Goal: Task Accomplishment & Management: Manage account settings

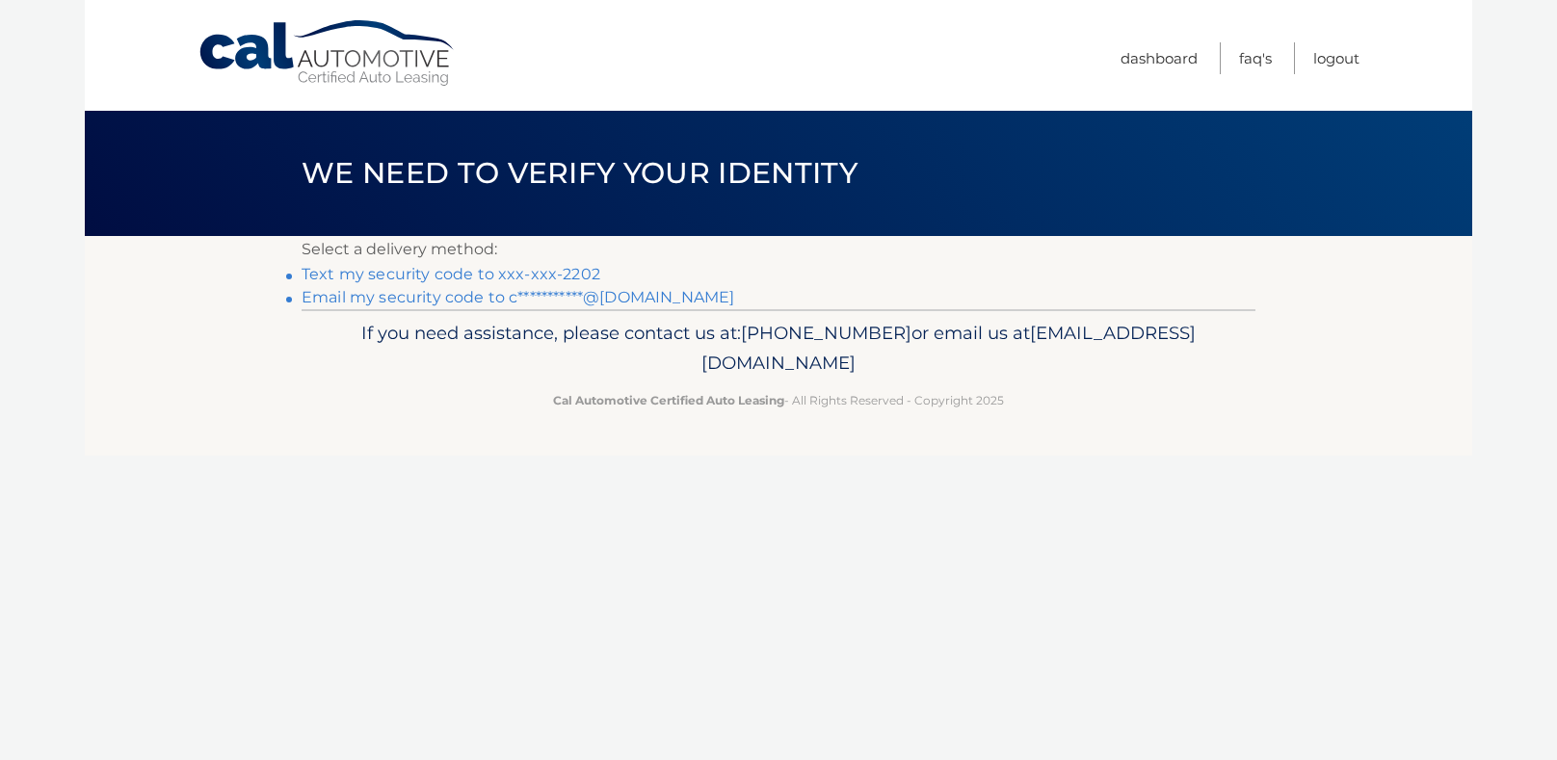
click at [566, 275] on link "Text my security code to xxx-xxx-2202" at bounding box center [451, 274] width 299 height 18
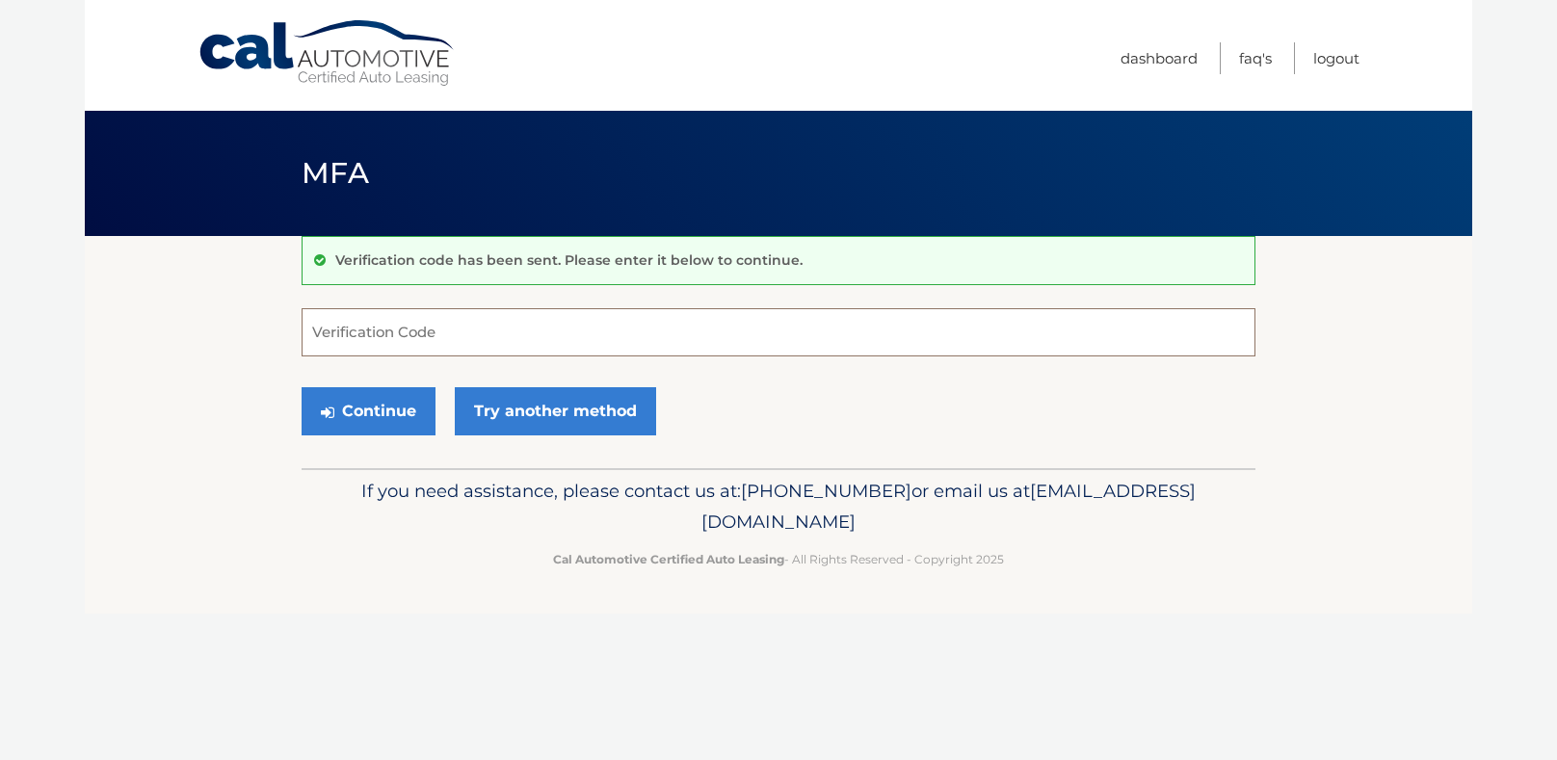
click at [394, 339] on input "Verification Code" at bounding box center [779, 332] width 954 height 48
click at [335, 327] on input "Verification Code" at bounding box center [779, 332] width 954 height 48
paste input "[DOMAIN_NAME][URL]"
type input "att.com/rewardcenter"
drag, startPoint x: 488, startPoint y: 330, endPoint x: 158, endPoint y: 327, distance: 330.5
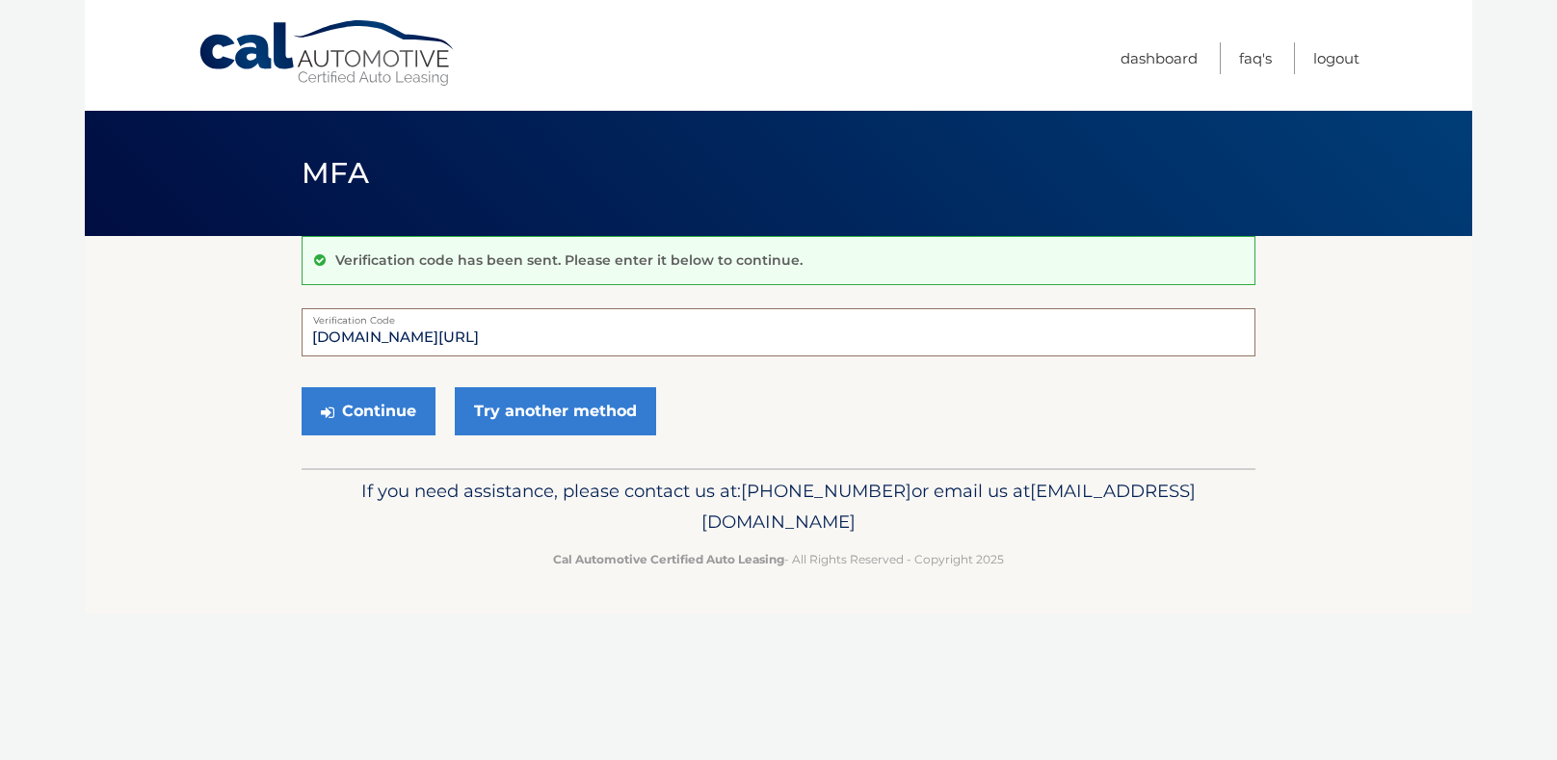
click at [158, 327] on section "Verification code has been sent. Please enter it below to continue. att.com/rew…" at bounding box center [778, 352] width 1387 height 232
click at [368, 323] on input "Verification Code" at bounding box center [779, 332] width 954 height 48
click at [332, 331] on input "Verification Code" at bounding box center [779, 332] width 954 height 48
drag, startPoint x: 333, startPoint y: 329, endPoint x: 927, endPoint y: 409, distance: 599.0
click at [919, 412] on form "Verification Code Continue Try another method" at bounding box center [779, 376] width 954 height 137
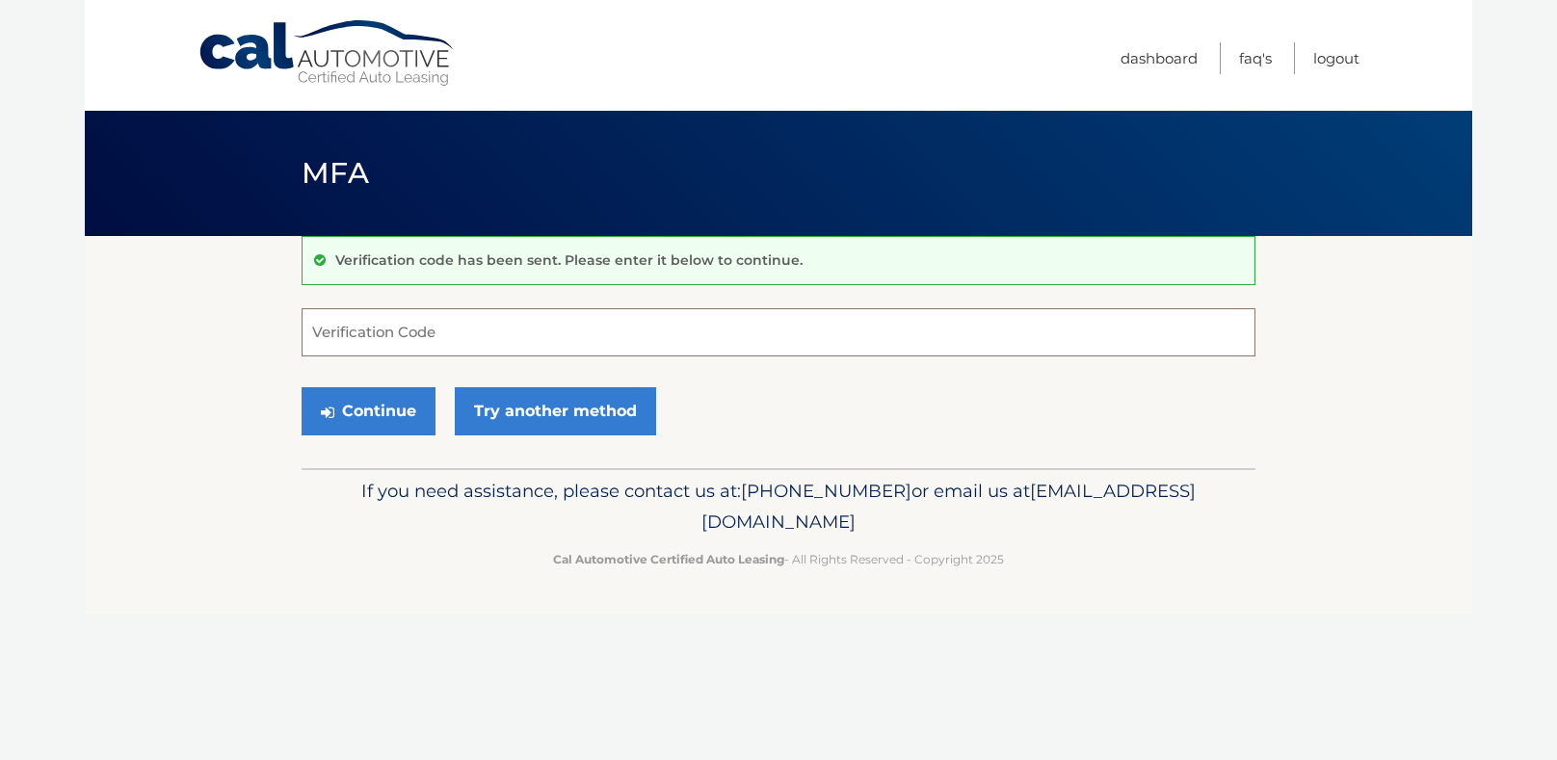
click at [451, 325] on input "Verification Code" at bounding box center [779, 332] width 954 height 48
click at [451, 326] on input "Verification Code" at bounding box center [779, 332] width 954 height 48
type input "484792"
click at [360, 413] on button "Continue" at bounding box center [369, 411] width 134 height 48
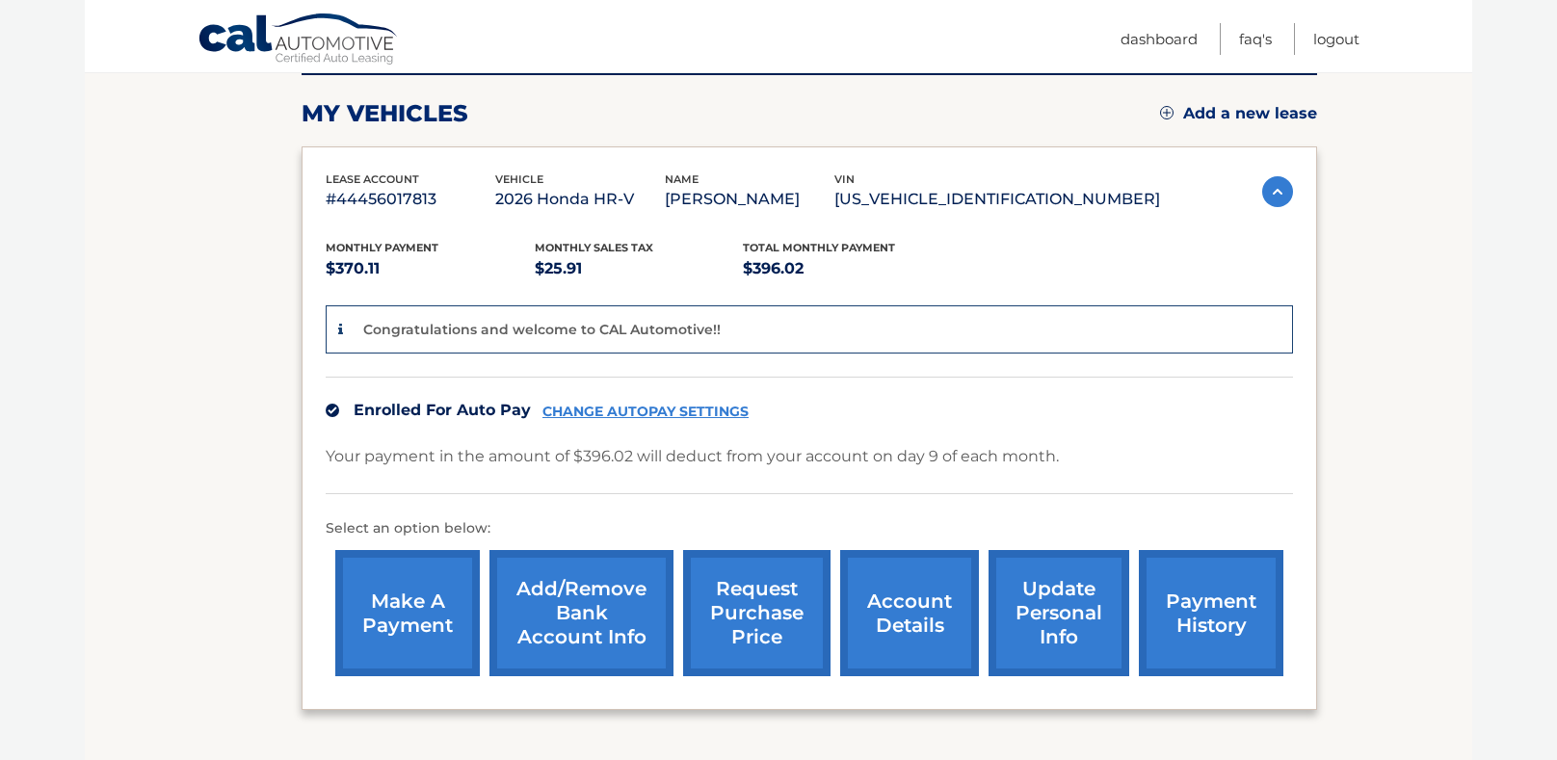
scroll to position [277, 0]
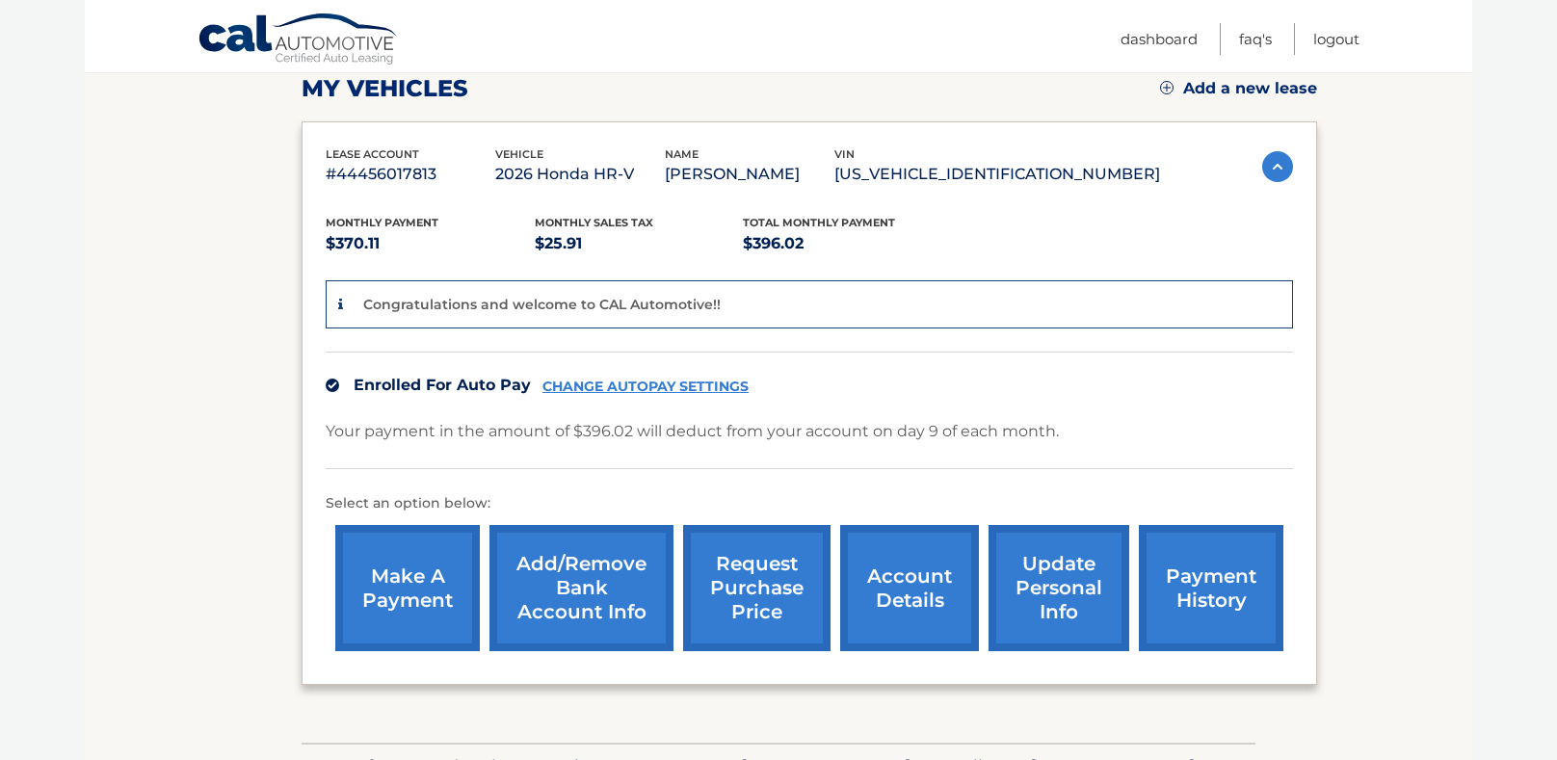
click at [913, 592] on link "account details" at bounding box center [909, 588] width 139 height 126
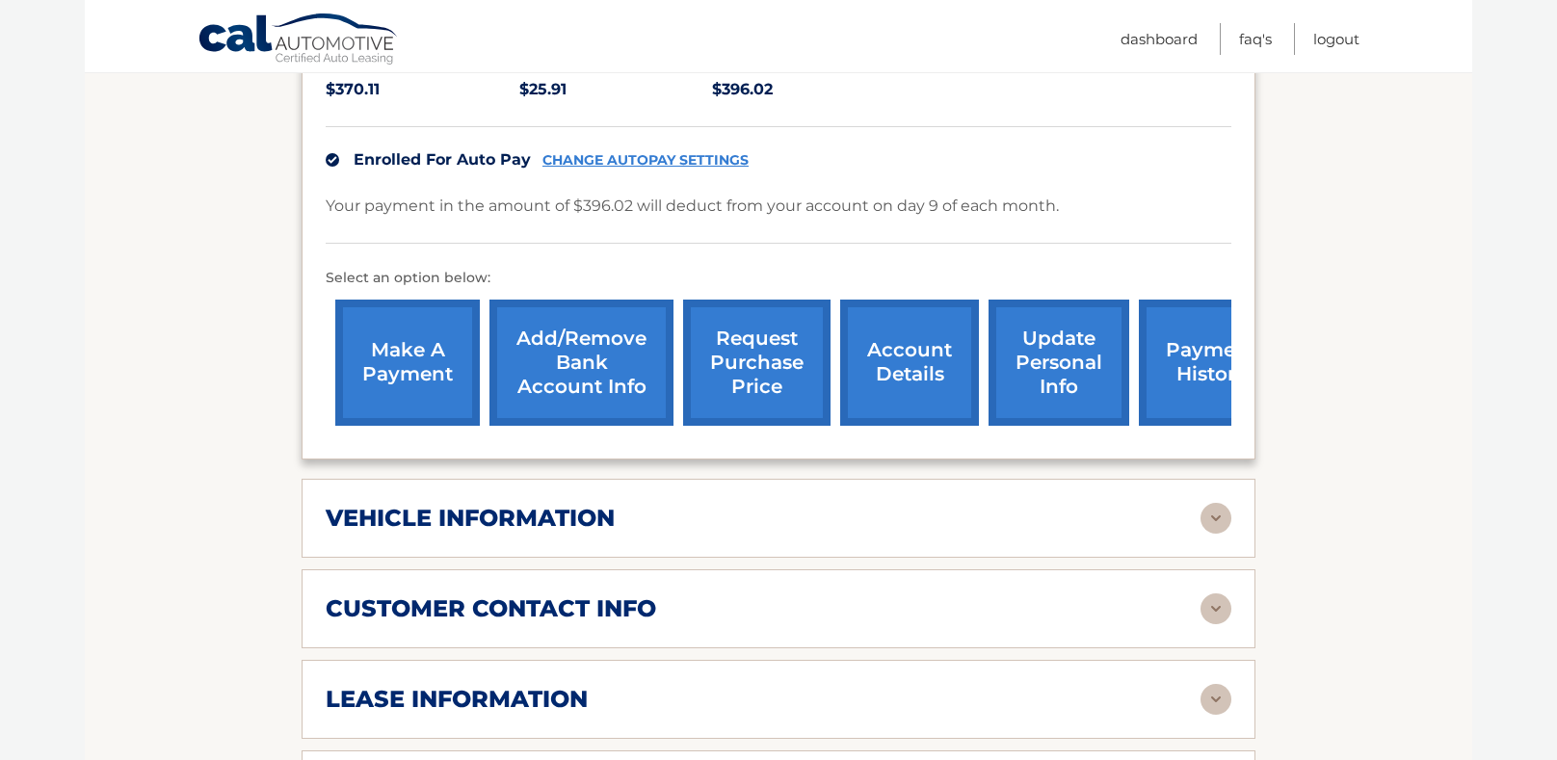
scroll to position [450, 0]
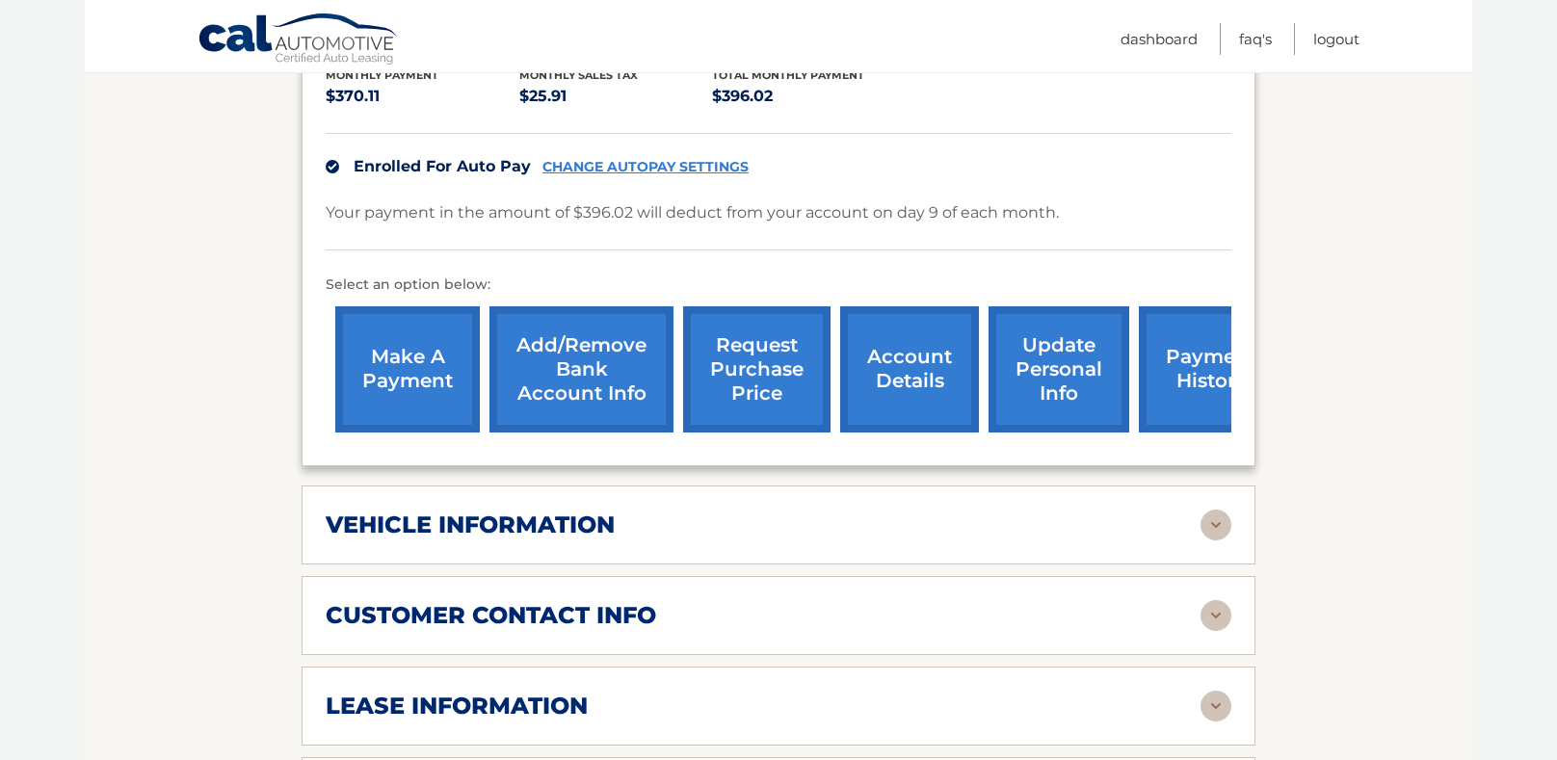
click at [569, 341] on link "Add/Remove bank account info" at bounding box center [581, 369] width 184 height 126
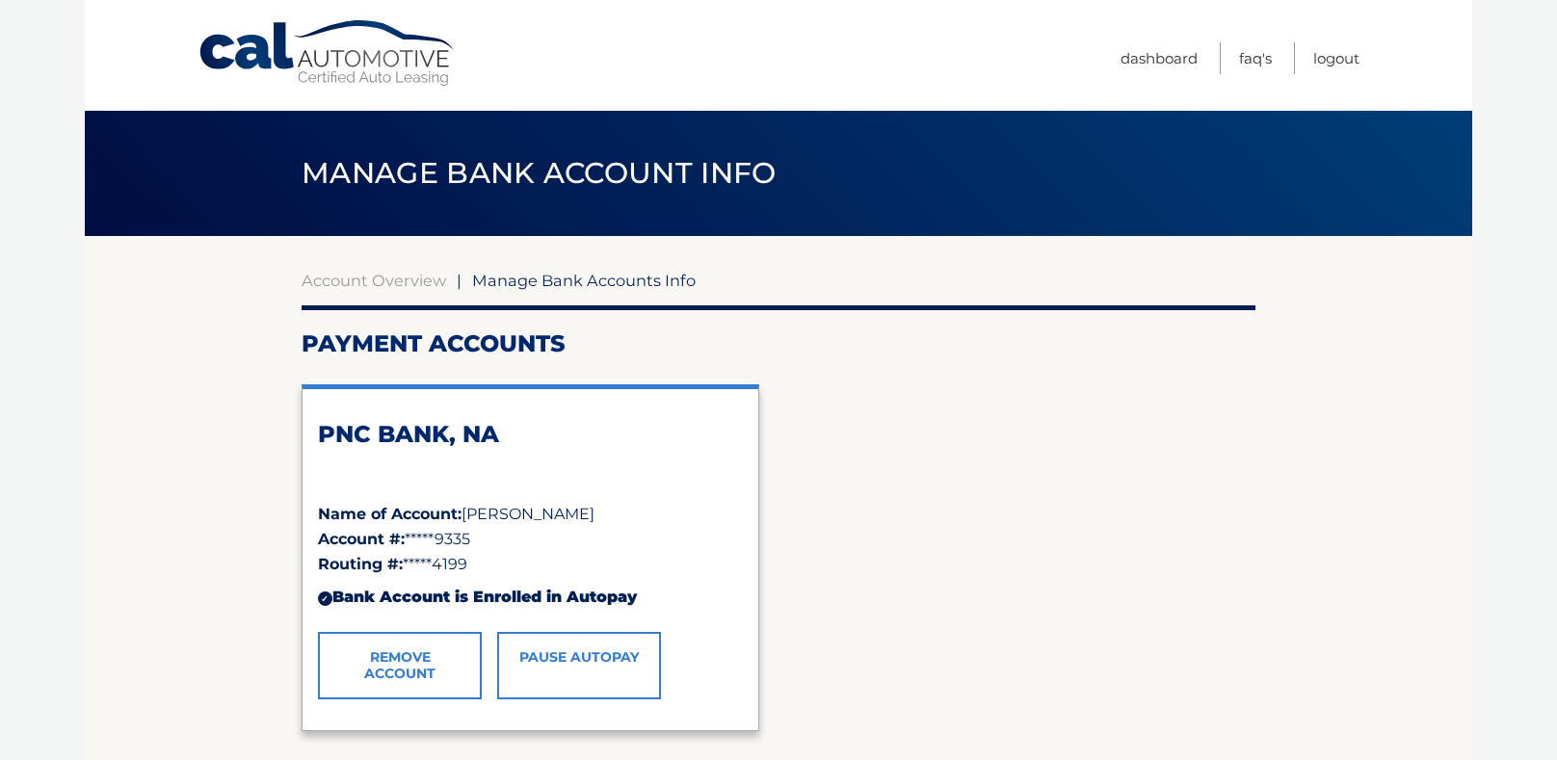
click at [1009, 467] on div "PNC BANK, NA Name of Account: [PERSON_NAME] Account #: *****9335 Routing #: ***…" at bounding box center [779, 558] width 954 height 378
click at [1340, 53] on link "Logout" at bounding box center [1336, 58] width 46 height 32
